Goal: Task Accomplishment & Management: Use online tool/utility

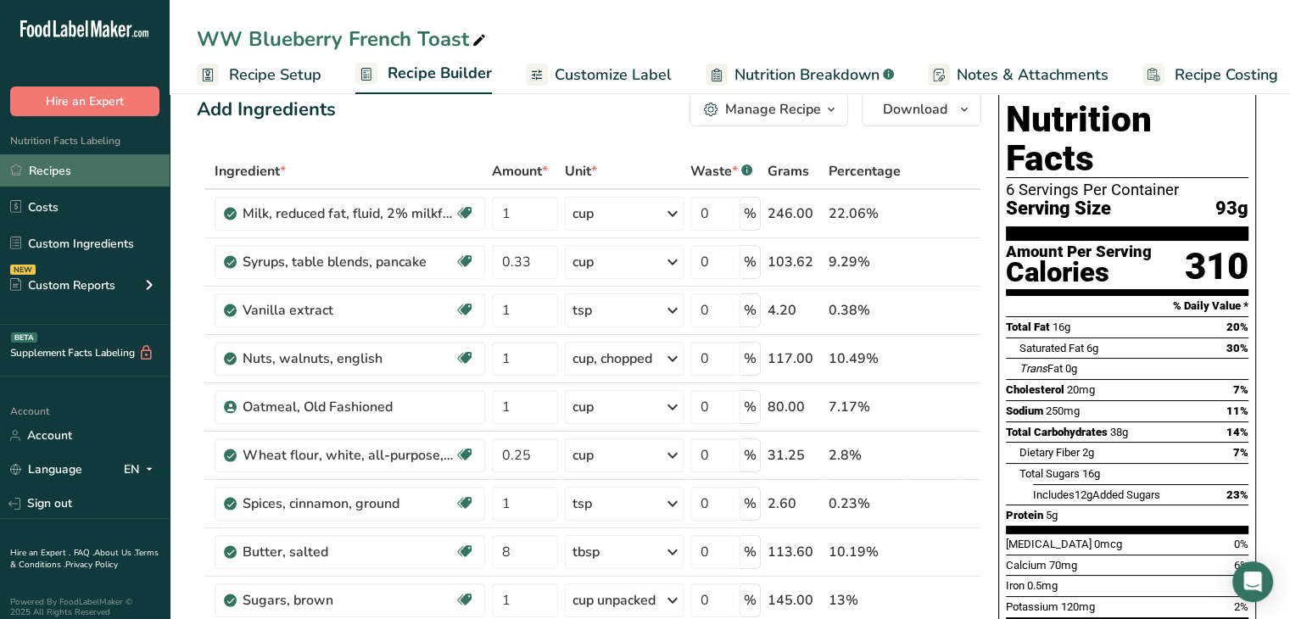
click at [79, 160] on link "Recipes" at bounding box center [85, 170] width 170 height 32
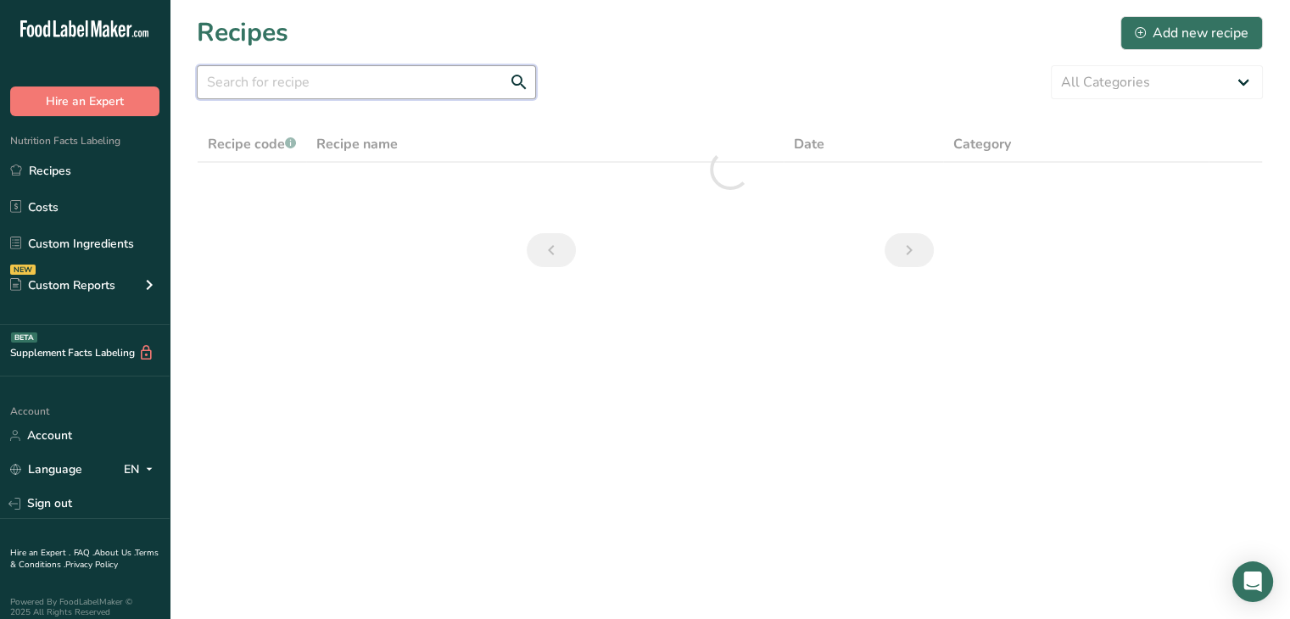
click at [383, 82] on input "text" at bounding box center [366, 82] width 339 height 34
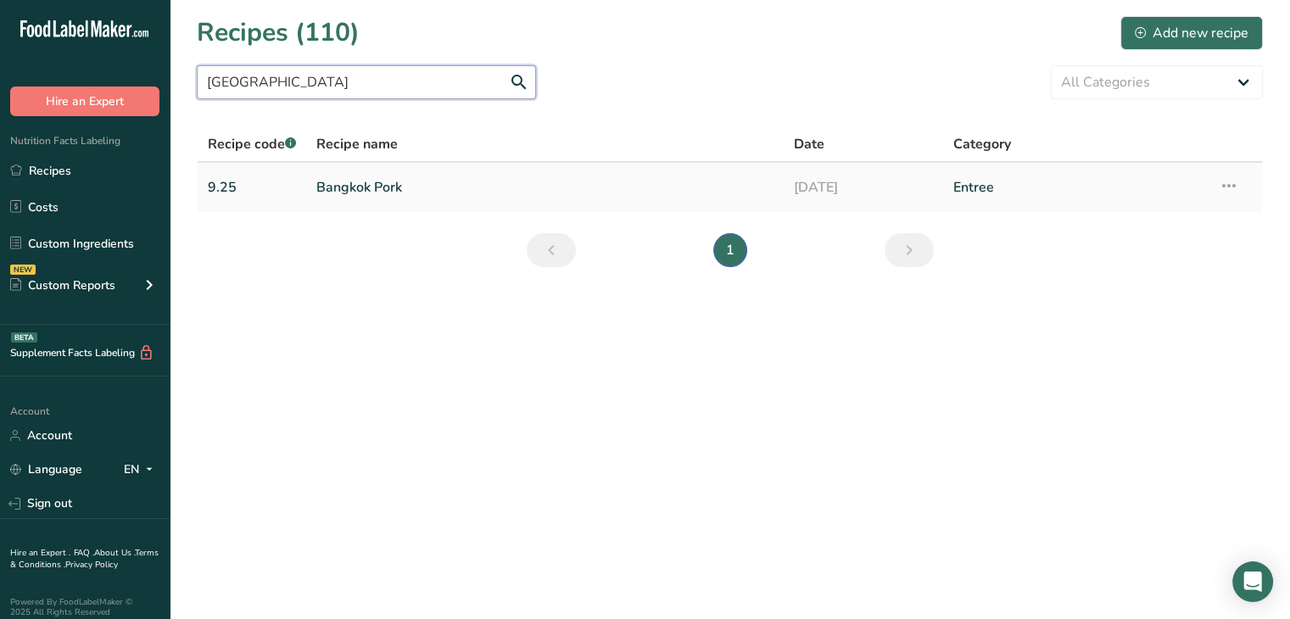
type input "[GEOGRAPHIC_DATA]"
click at [361, 192] on link "Bangkok Pork" at bounding box center [544, 188] width 457 height 36
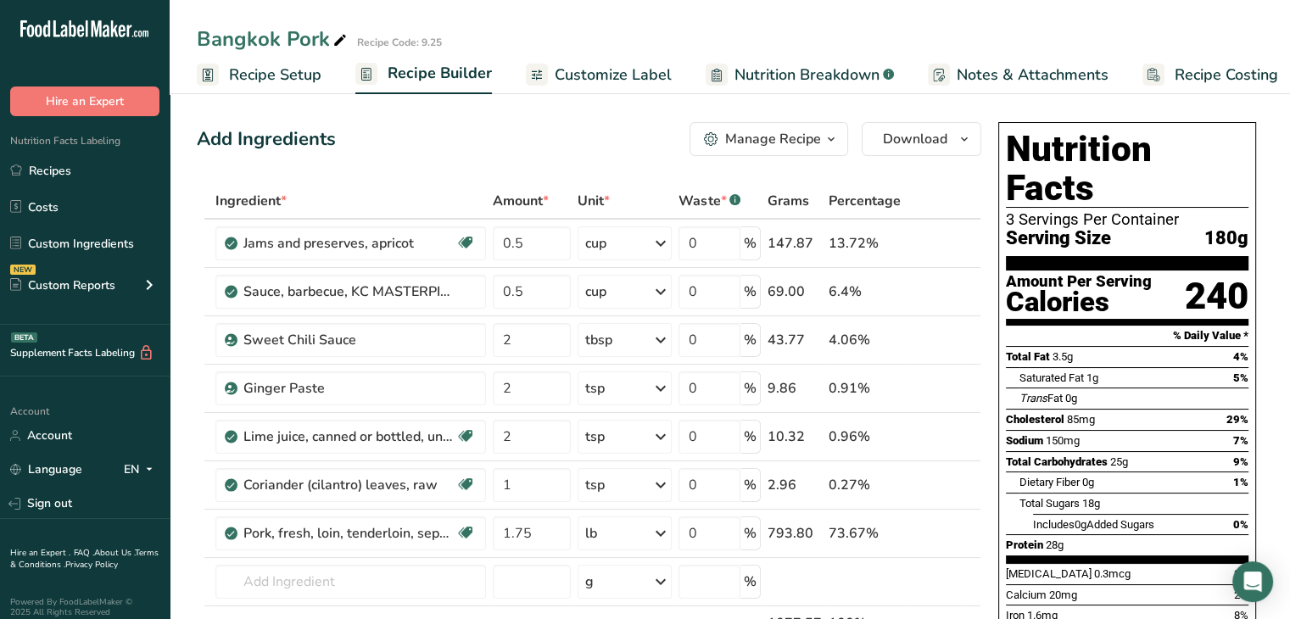
click at [574, 79] on span "Customize Label" at bounding box center [613, 75] width 117 height 23
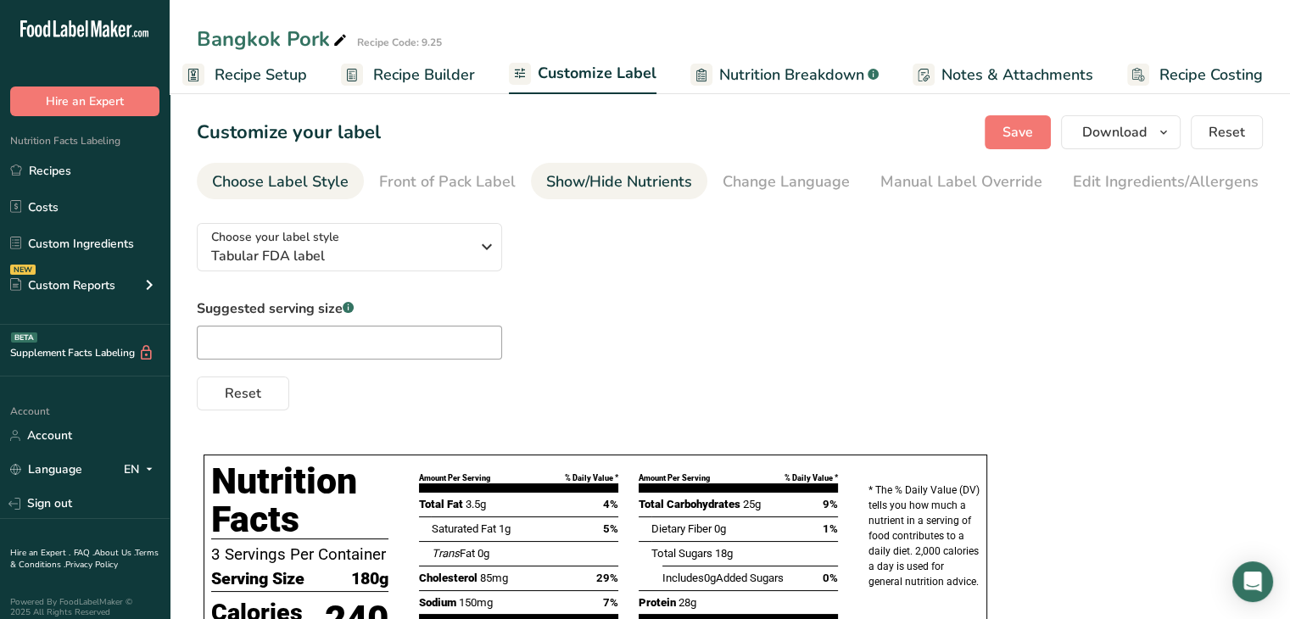
scroll to position [0, 166]
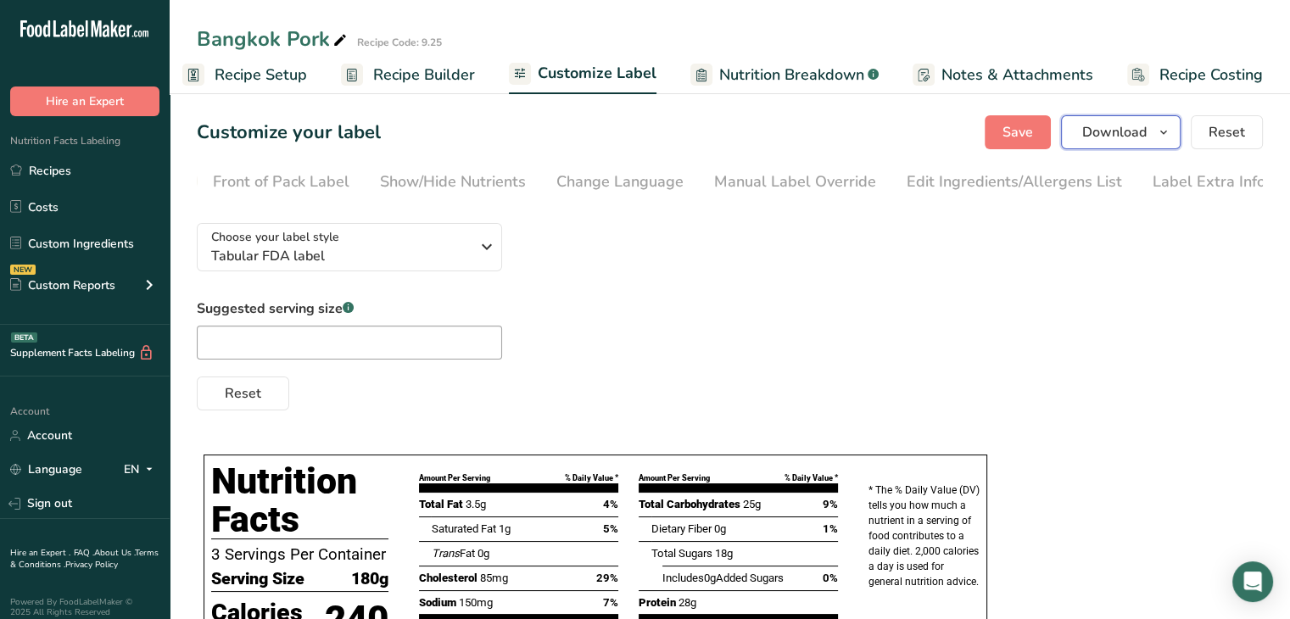
click at [1108, 141] on span "Download" at bounding box center [1115, 132] width 64 height 20
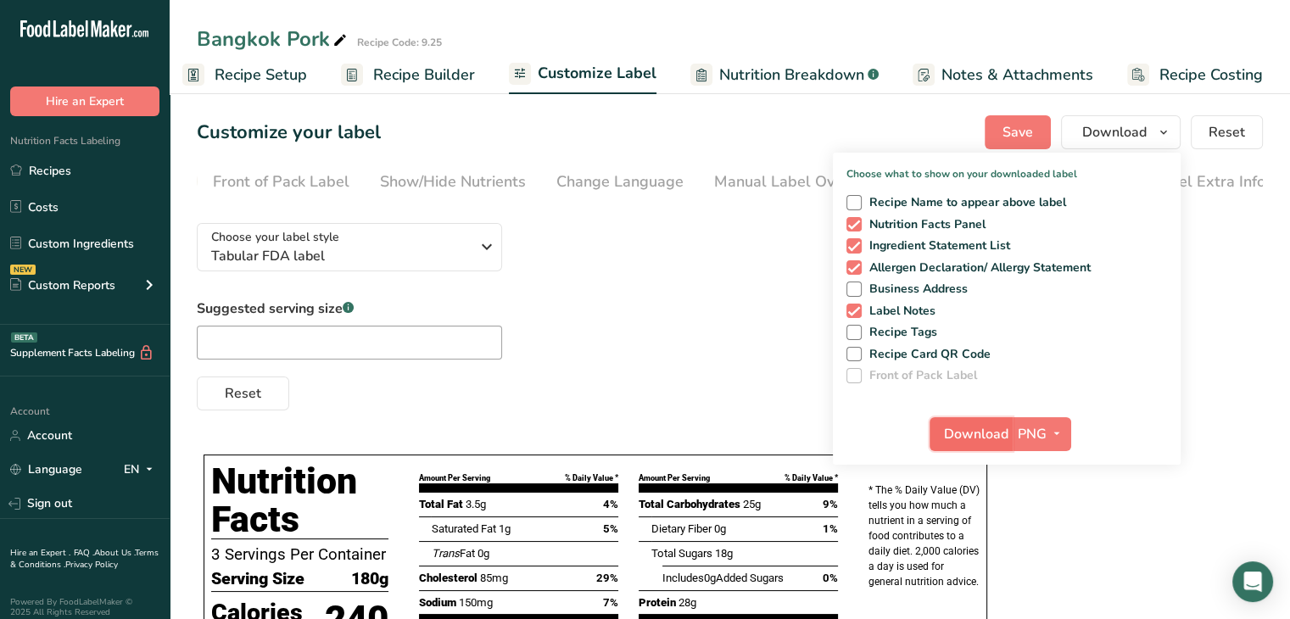
click at [960, 435] on span "Download" at bounding box center [976, 434] width 64 height 20
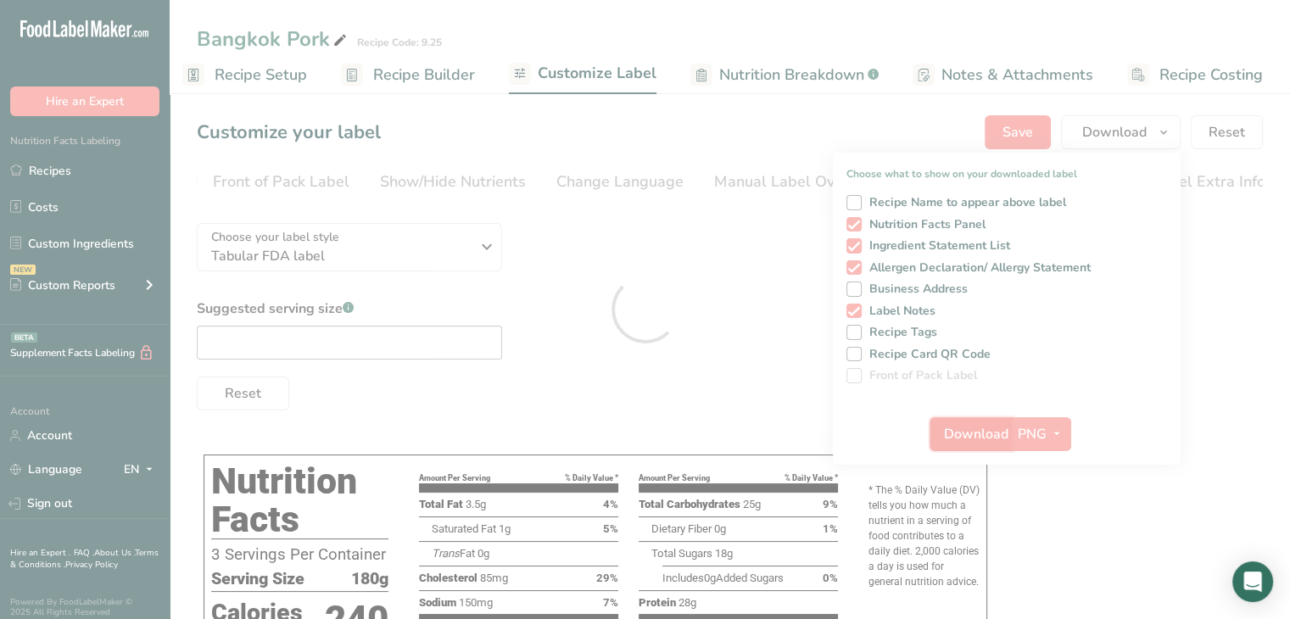
scroll to position [0, 0]
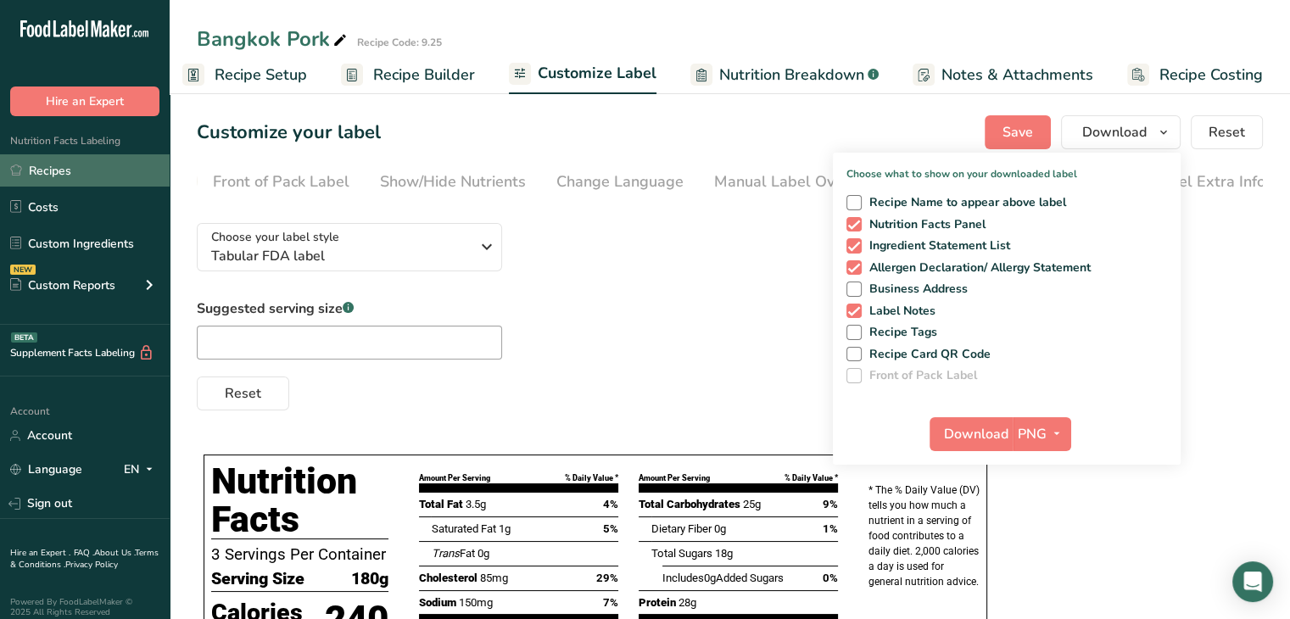
click at [74, 181] on link "Recipes" at bounding box center [85, 170] width 170 height 32
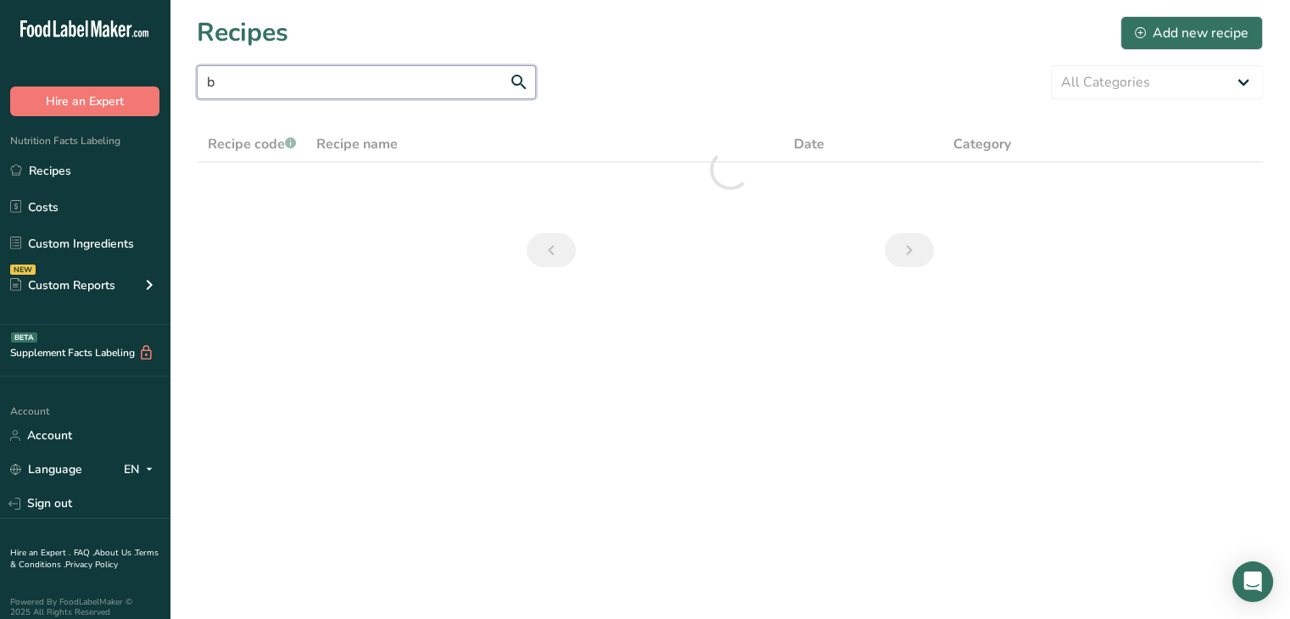
click at [271, 80] on input "b" at bounding box center [366, 82] width 339 height 34
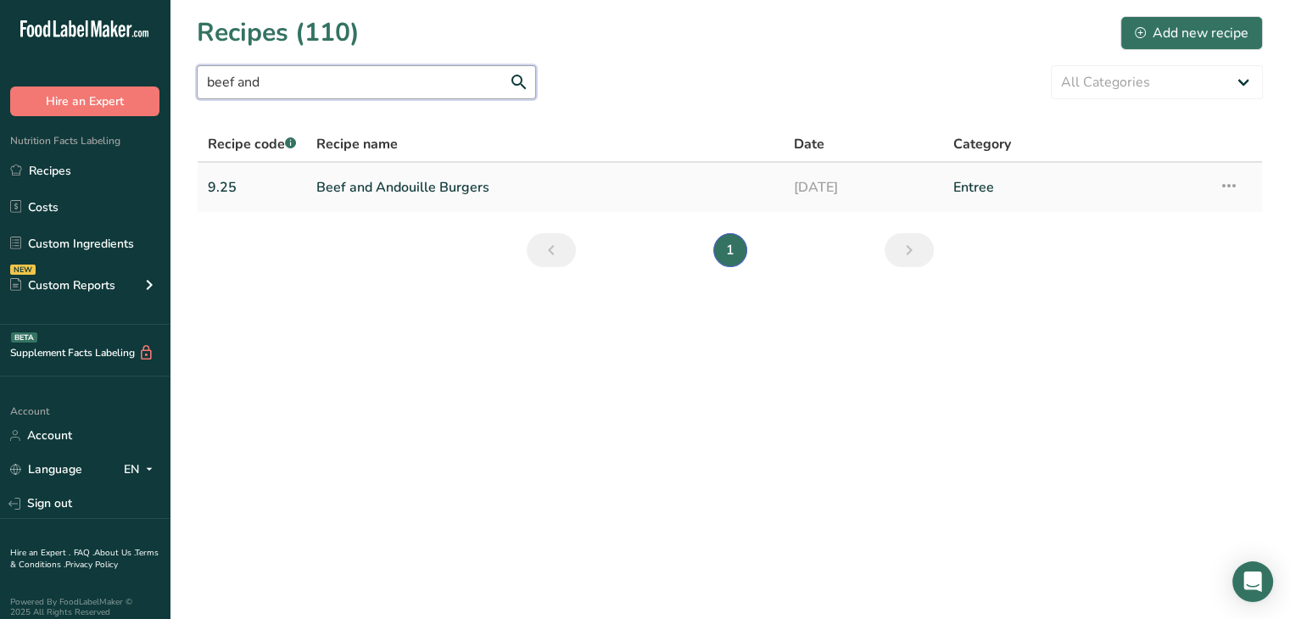
type input "beef and"
click at [383, 181] on link "Beef and Andouille Burgers" at bounding box center [544, 188] width 457 height 36
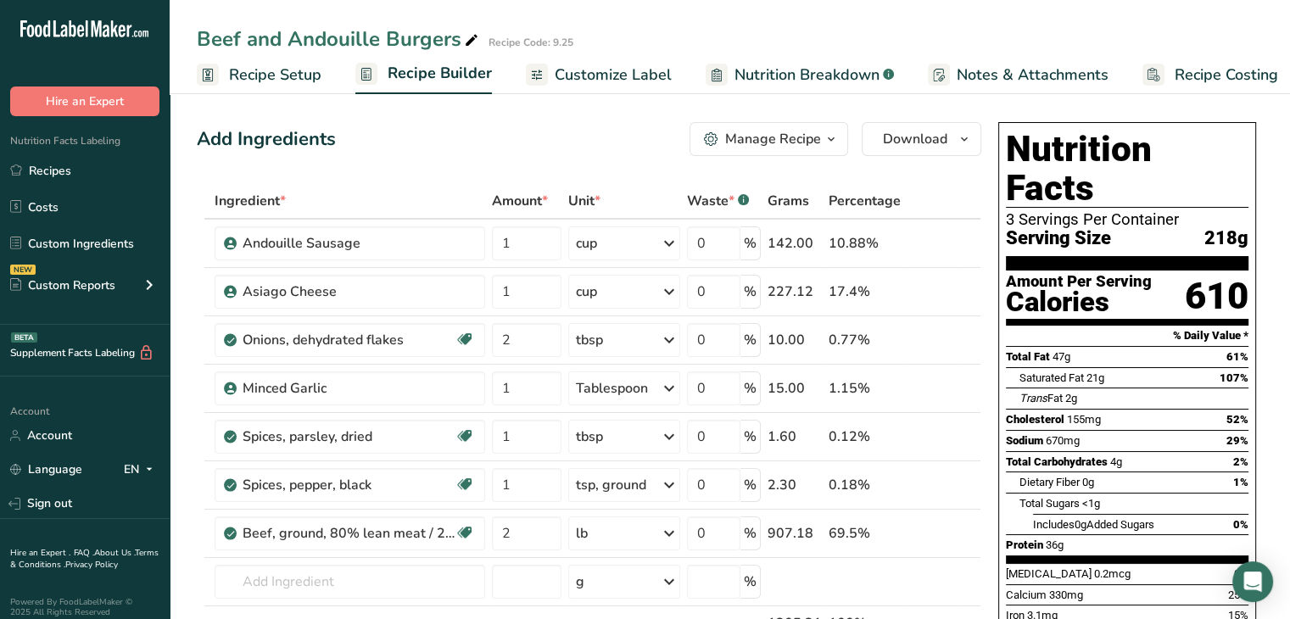
click at [603, 69] on span "Customize Label" at bounding box center [613, 75] width 117 height 23
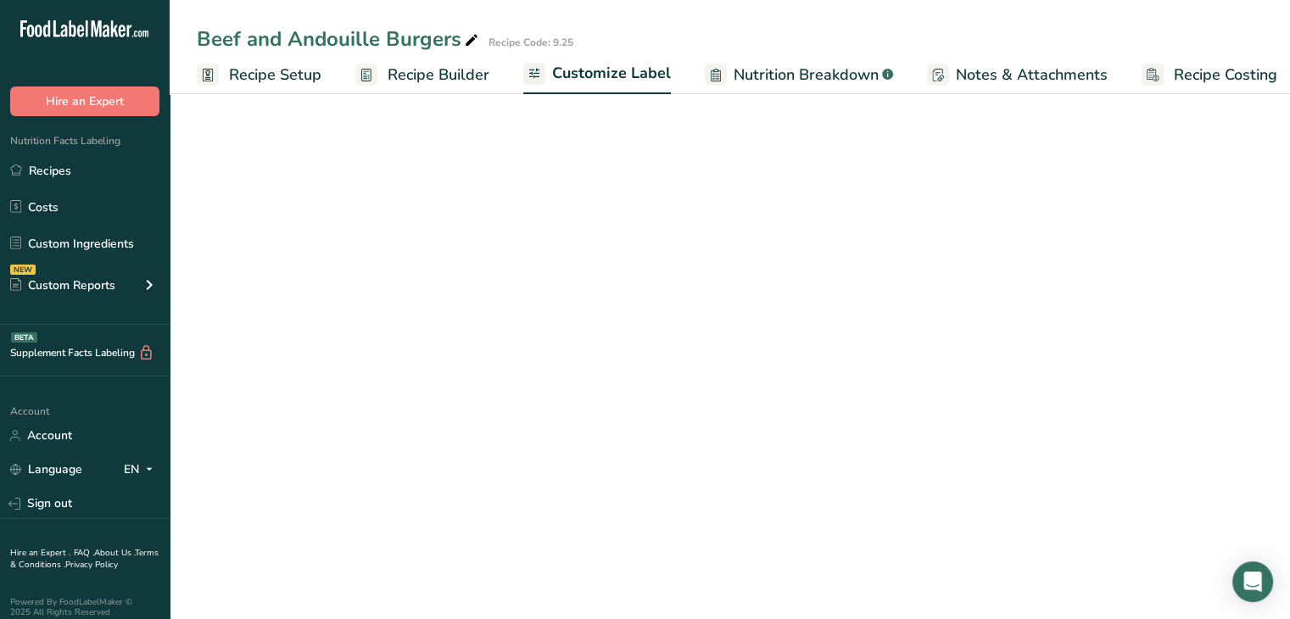
scroll to position [0, 14]
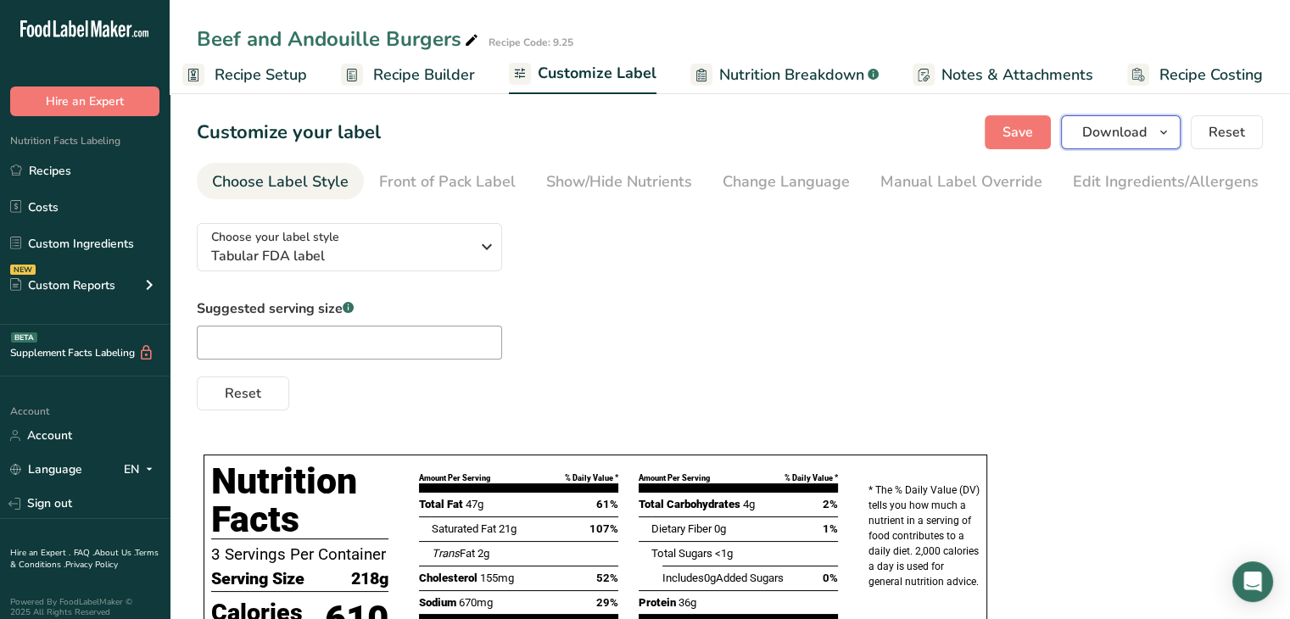
click at [1136, 126] on span "Download" at bounding box center [1115, 132] width 64 height 20
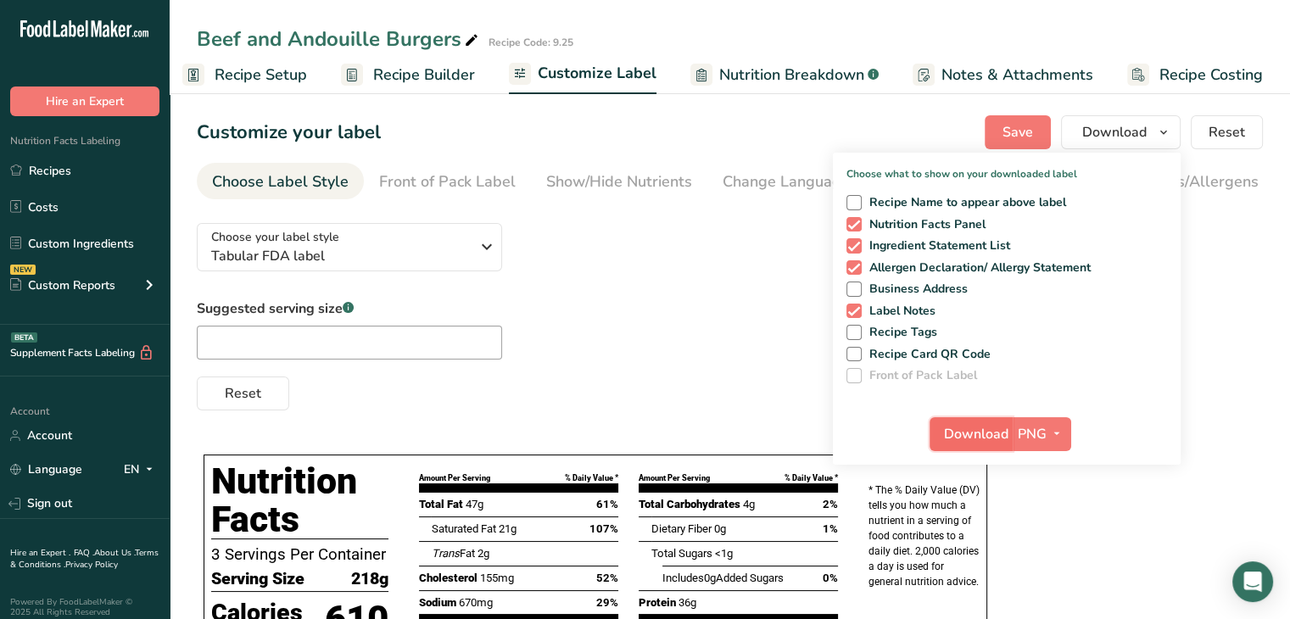
click at [966, 432] on span "Download" at bounding box center [976, 434] width 64 height 20
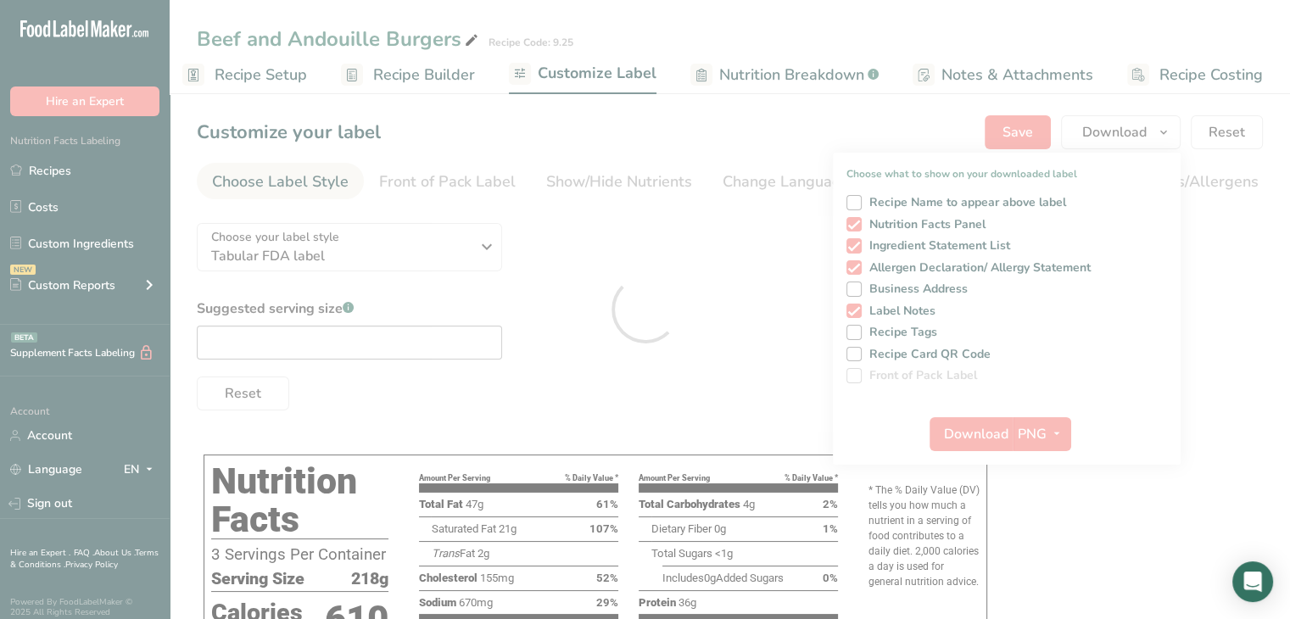
scroll to position [0, 0]
